Goal: Task Accomplishment & Management: Manage account settings

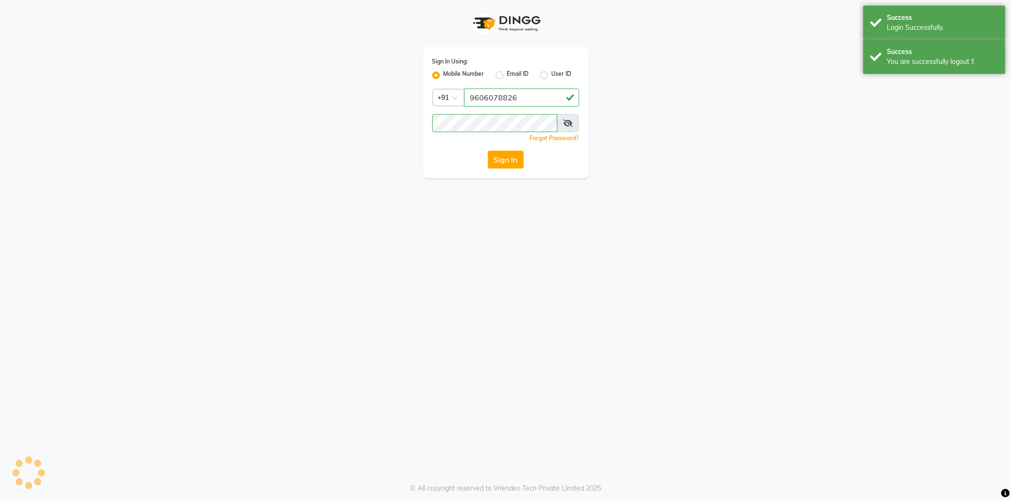
select select "106"
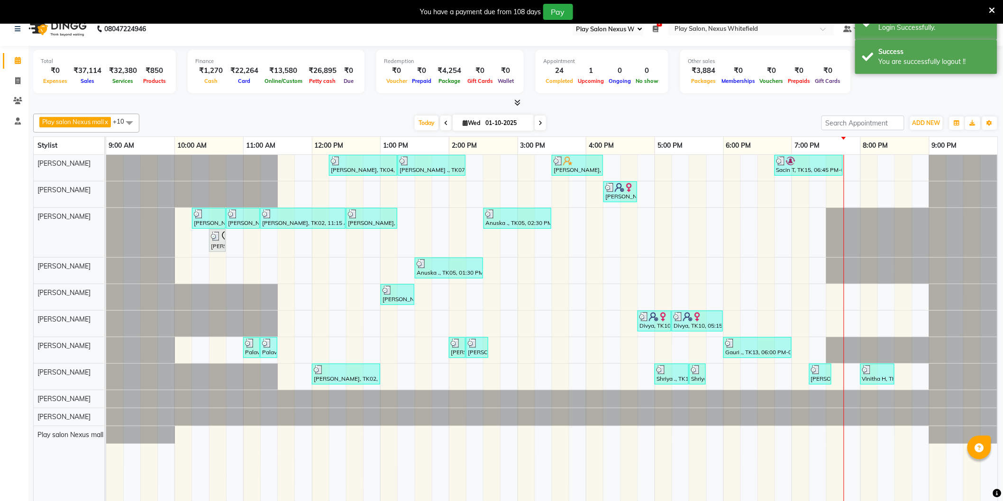
scroll to position [24, 0]
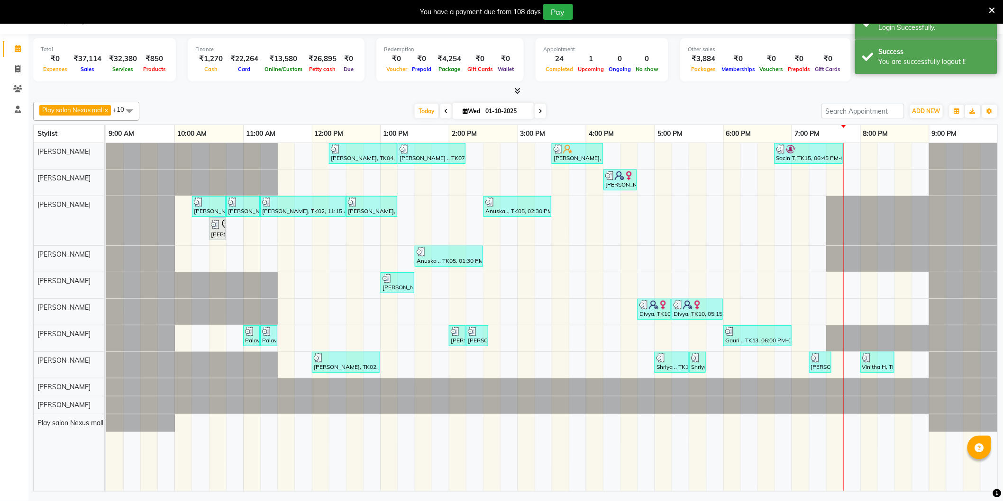
click at [518, 88] on icon at bounding box center [518, 90] width 6 height 7
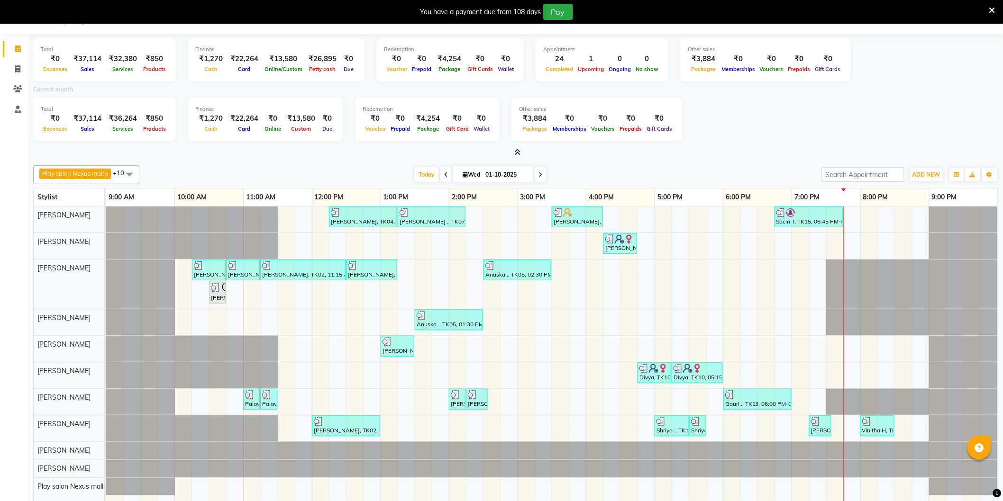
click at [522, 153] on div at bounding box center [515, 153] width 965 height 10
click at [518, 152] on icon at bounding box center [518, 152] width 6 height 7
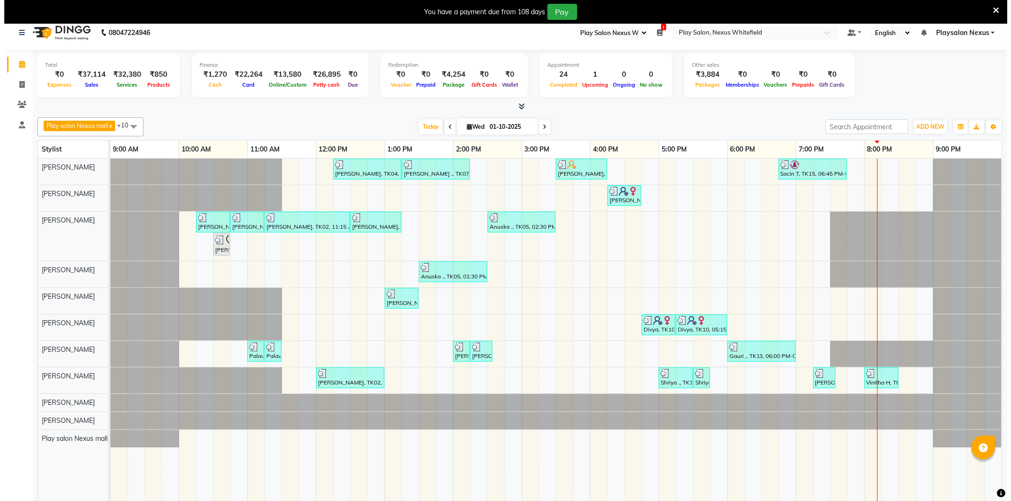
scroll to position [0, 0]
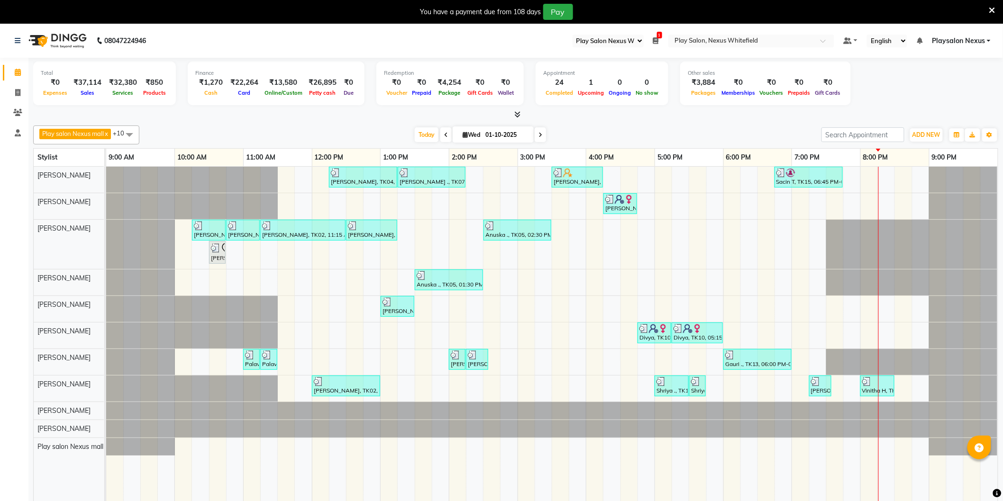
click at [989, 39] on link "Playsalon Nexus" at bounding box center [961, 41] width 59 height 10
click at [944, 90] on link "Sign out" at bounding box center [942, 89] width 87 height 15
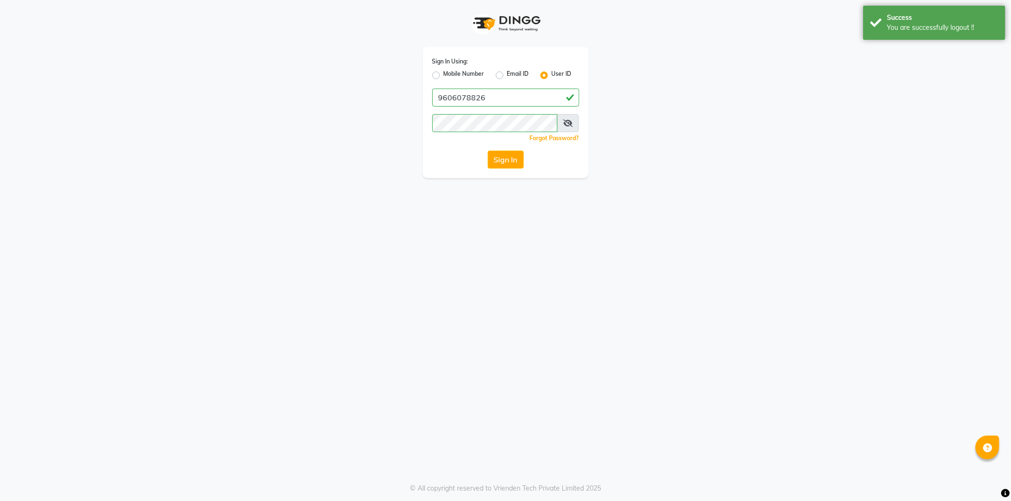
click at [444, 74] on label "Mobile Number" at bounding box center [464, 75] width 41 height 11
click at [444, 74] on input "Mobile Number" at bounding box center [447, 73] width 6 height 6
radio input "true"
radio input "false"
click at [514, 94] on input "Username" at bounding box center [521, 98] width 115 height 18
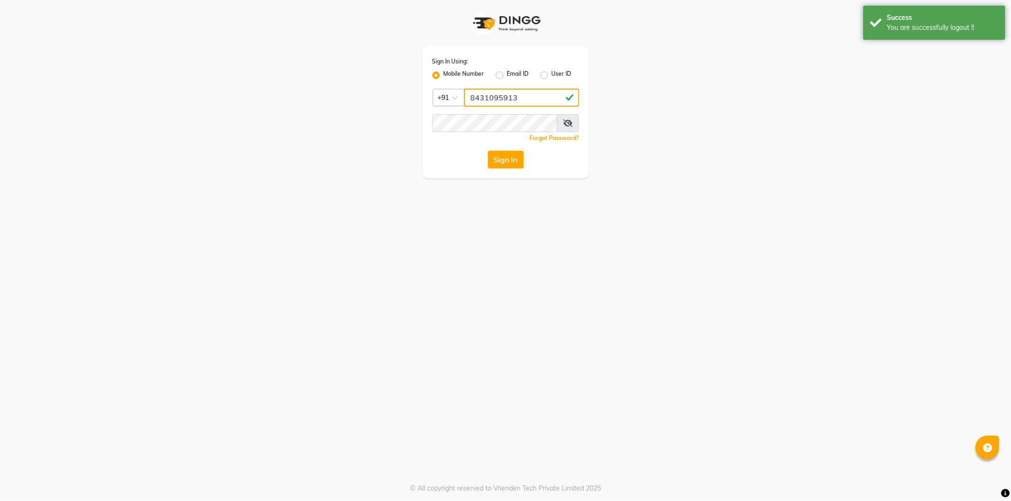
drag, startPoint x: 521, startPoint y: 97, endPoint x: 437, endPoint y: 100, distance: 84.9
click at [437, 100] on div "Country Code × [PHONE_NUMBER]" at bounding box center [505, 98] width 147 height 18
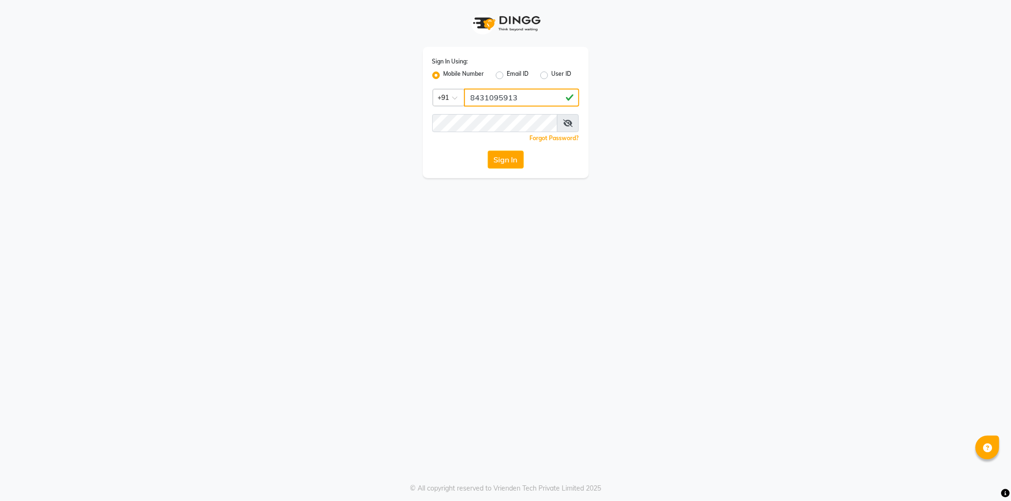
type input "8431095913"
click at [490, 135] on div "Forgot Password?" at bounding box center [505, 138] width 147 height 10
click at [568, 125] on icon at bounding box center [567, 123] width 9 height 8
click at [498, 160] on button "Sign In" at bounding box center [506, 160] width 36 height 18
